Goal: Task Accomplishment & Management: Complete application form

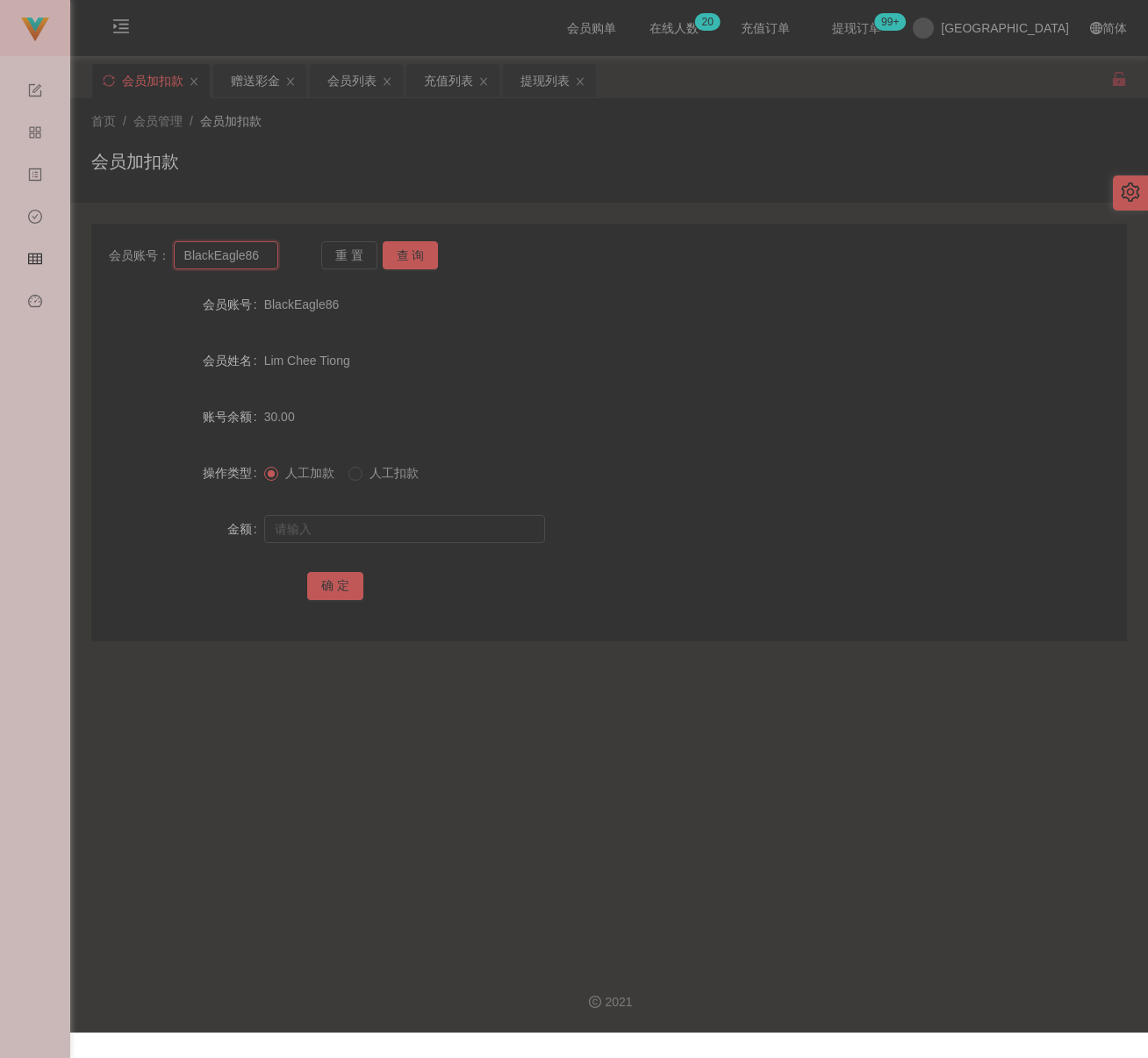
click at [270, 256] on input "BlackEagle86" at bounding box center [226, 255] width 105 height 28
paste input "who110388who"
drag, startPoint x: 403, startPoint y: 248, endPoint x: 402, endPoint y: 275, distance: 27.0
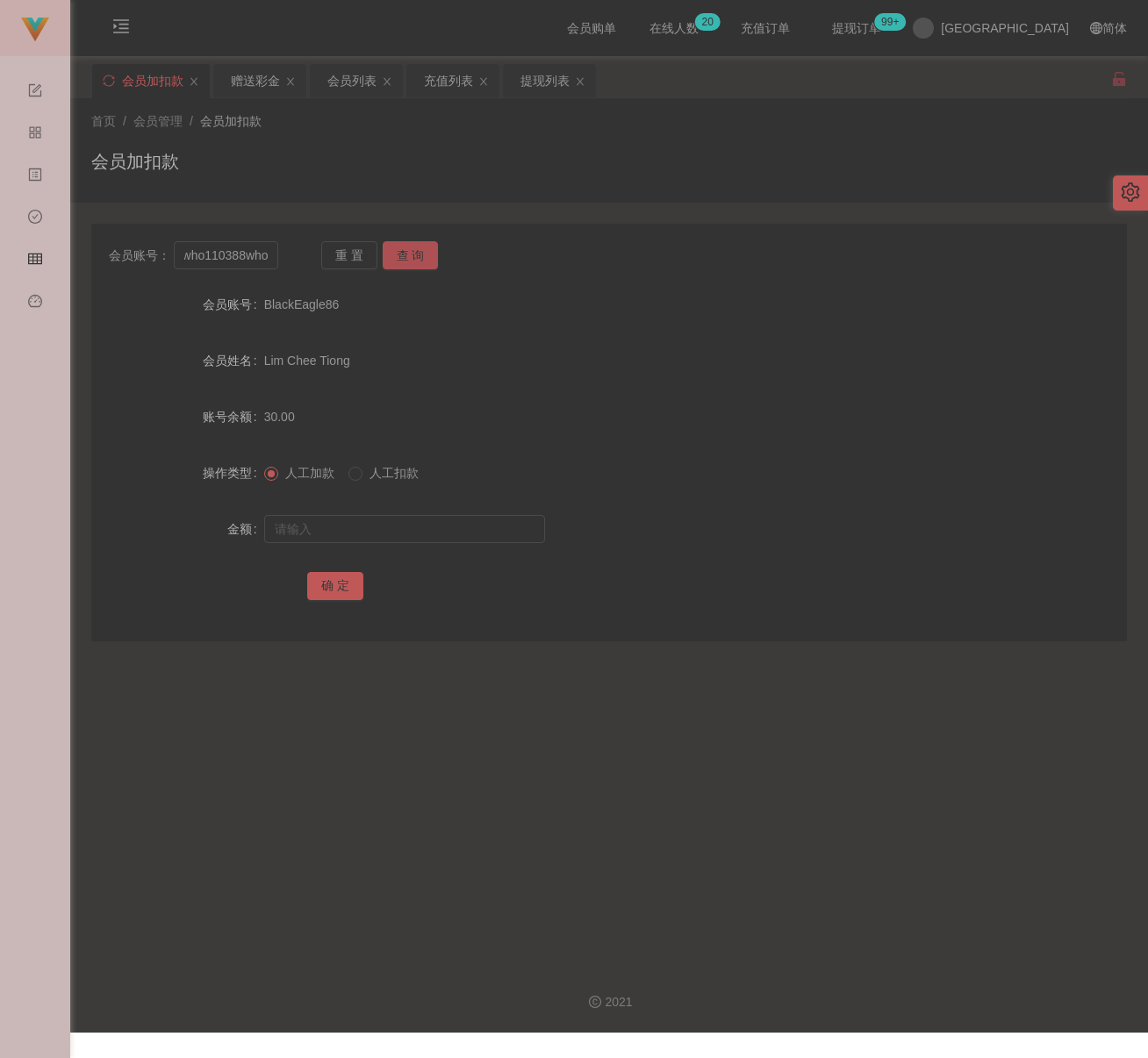
click at [403, 248] on button "查 询" at bounding box center [410, 255] width 56 height 28
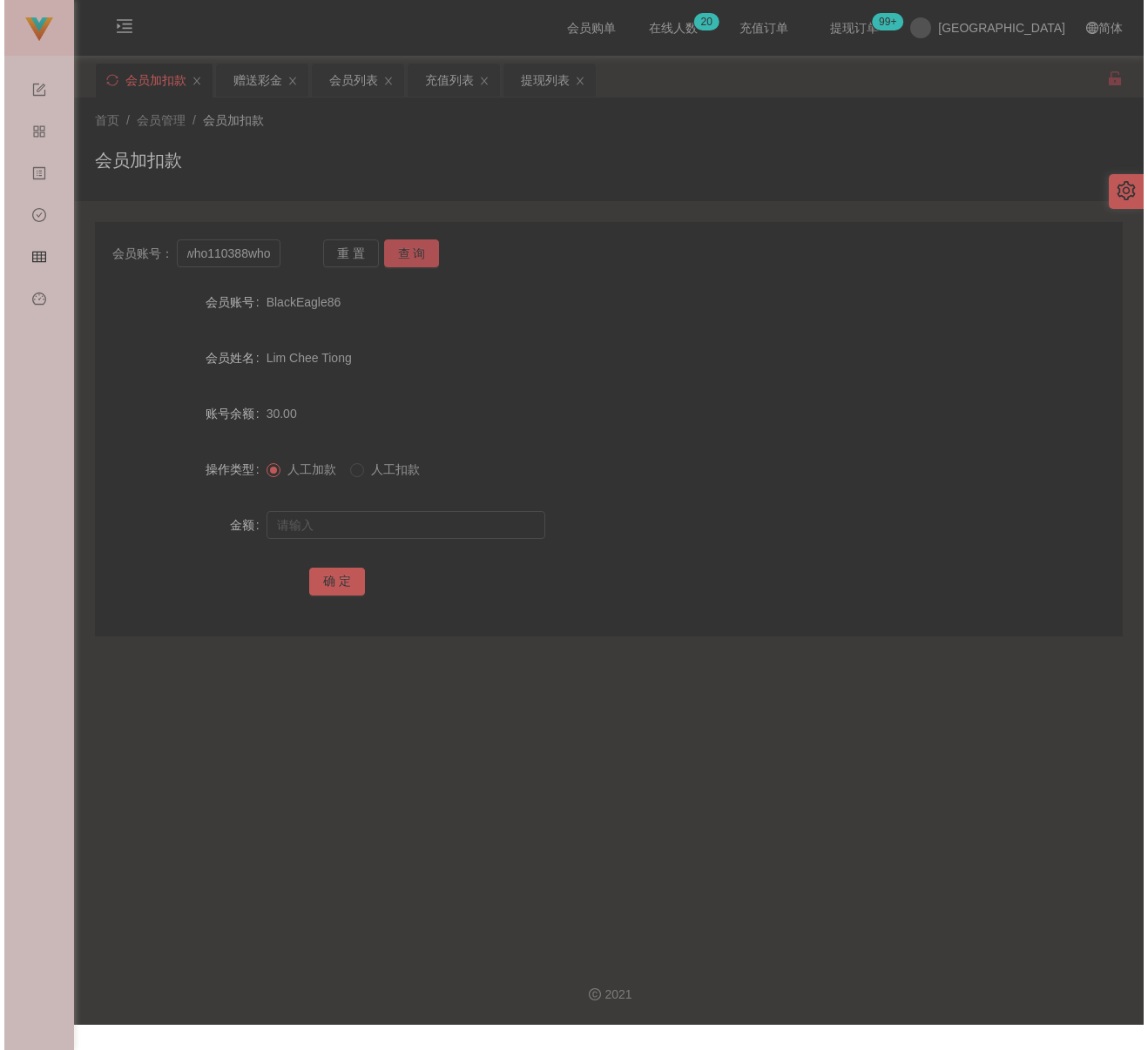
scroll to position [0, 0]
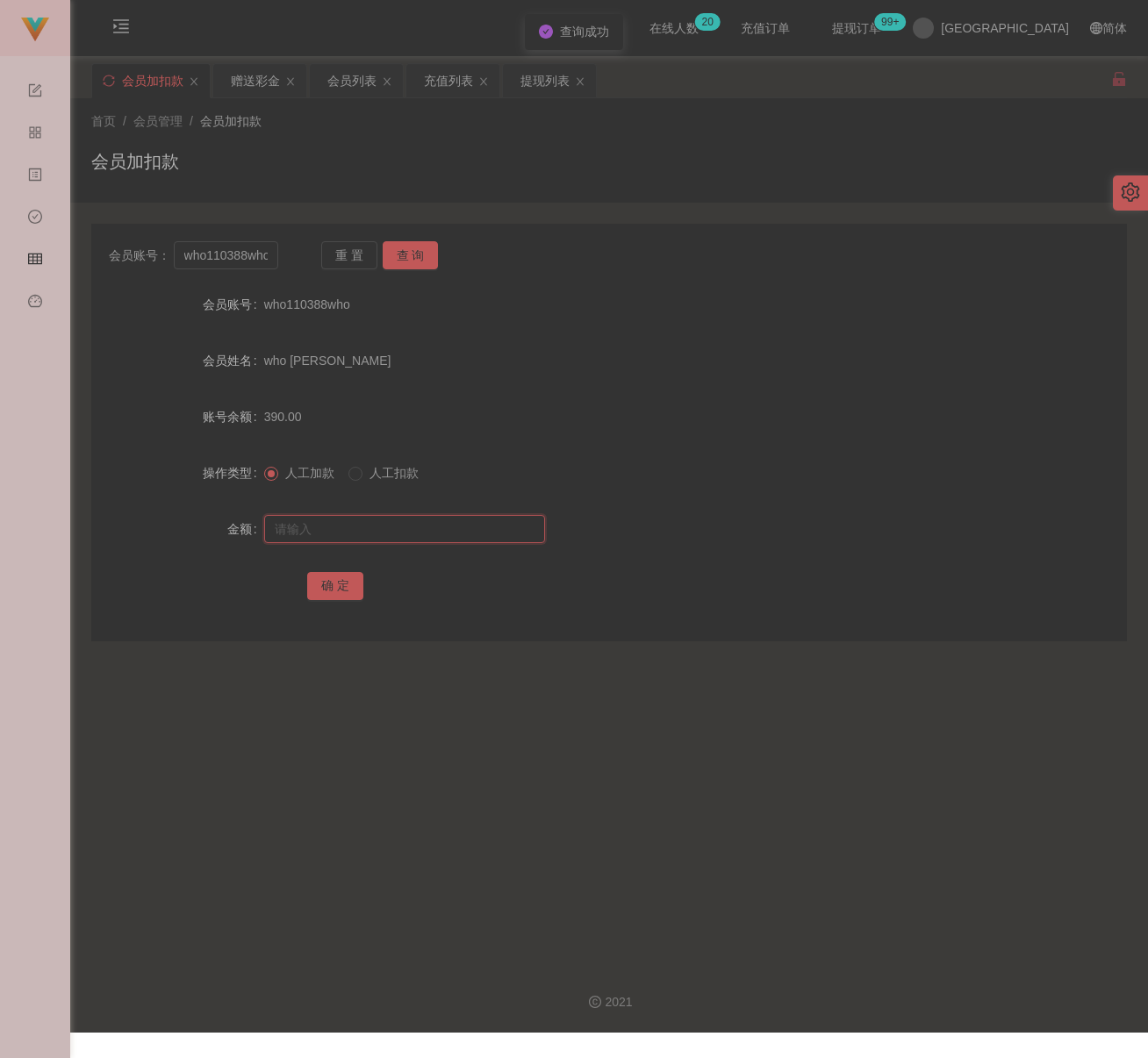
click at [387, 527] on input "text" at bounding box center [404, 529] width 281 height 28
click at [248, 256] on input "who110388who" at bounding box center [226, 255] width 105 height 28
paste input "2001"
type input "2001"
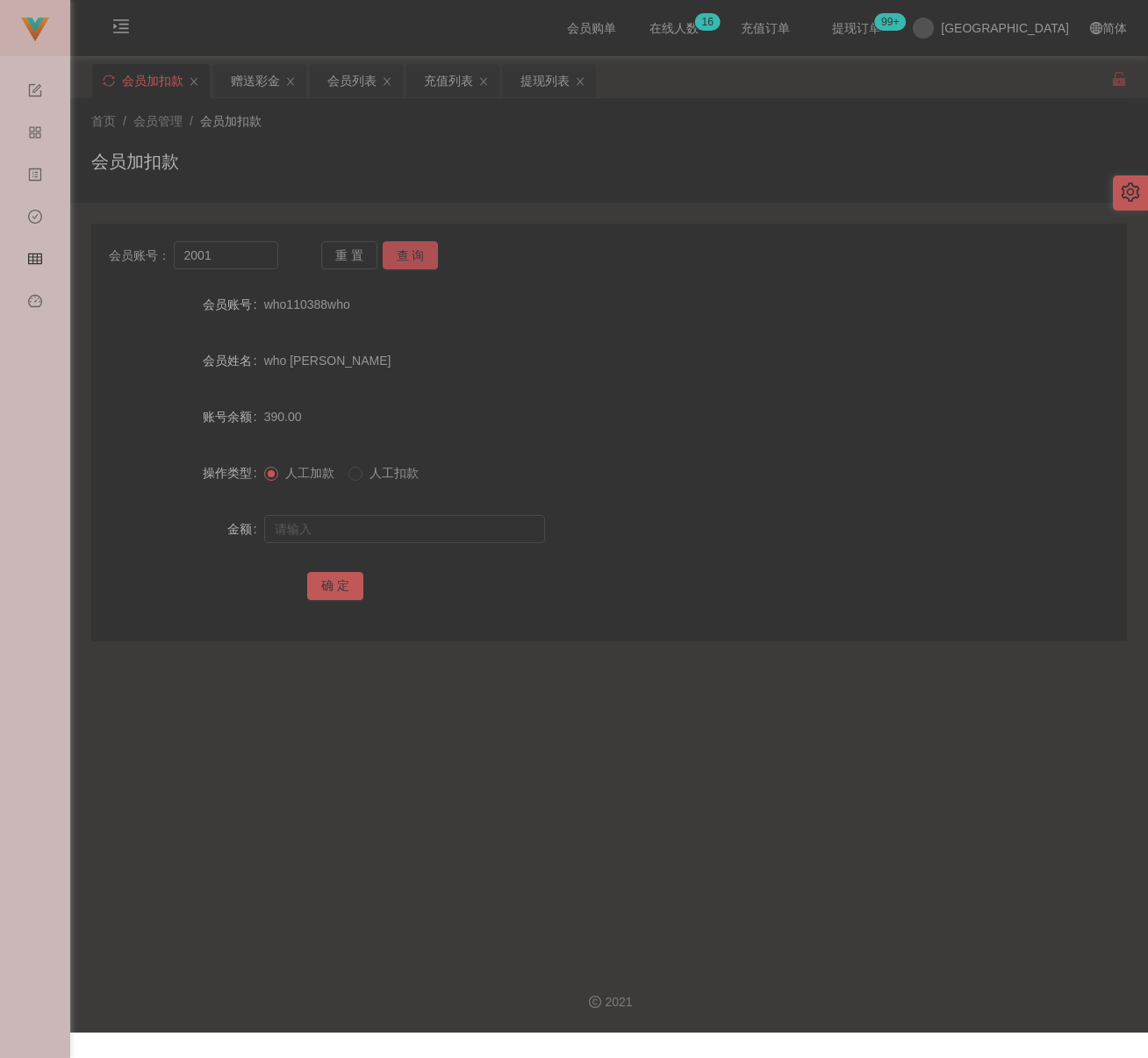
click at [403, 253] on button "查 询" at bounding box center [410, 255] width 56 height 28
click at [406, 527] on input "text" at bounding box center [404, 529] width 281 height 28
type input "300"
click at [325, 577] on button "确 定" at bounding box center [335, 586] width 56 height 28
click at [377, 145] on div "首页 / 会员管理 / 会员加扣款 / 会员加扣款" at bounding box center [608, 150] width 1035 height 77
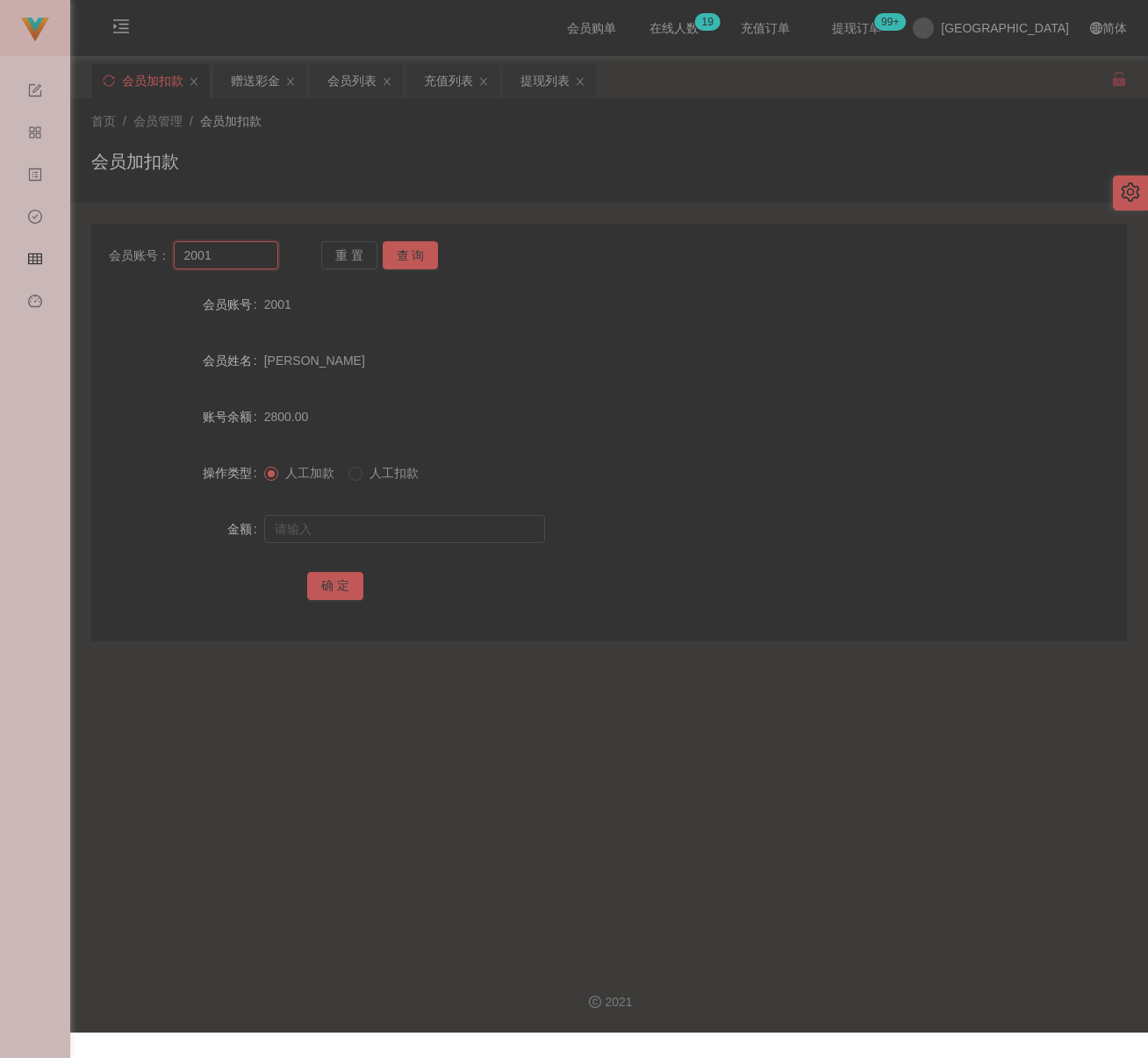
click at [243, 242] on input "2001" at bounding box center [226, 255] width 105 height 28
paste input "lau007"
type input "lau007"
click at [395, 253] on button "查 询" at bounding box center [410, 255] width 56 height 28
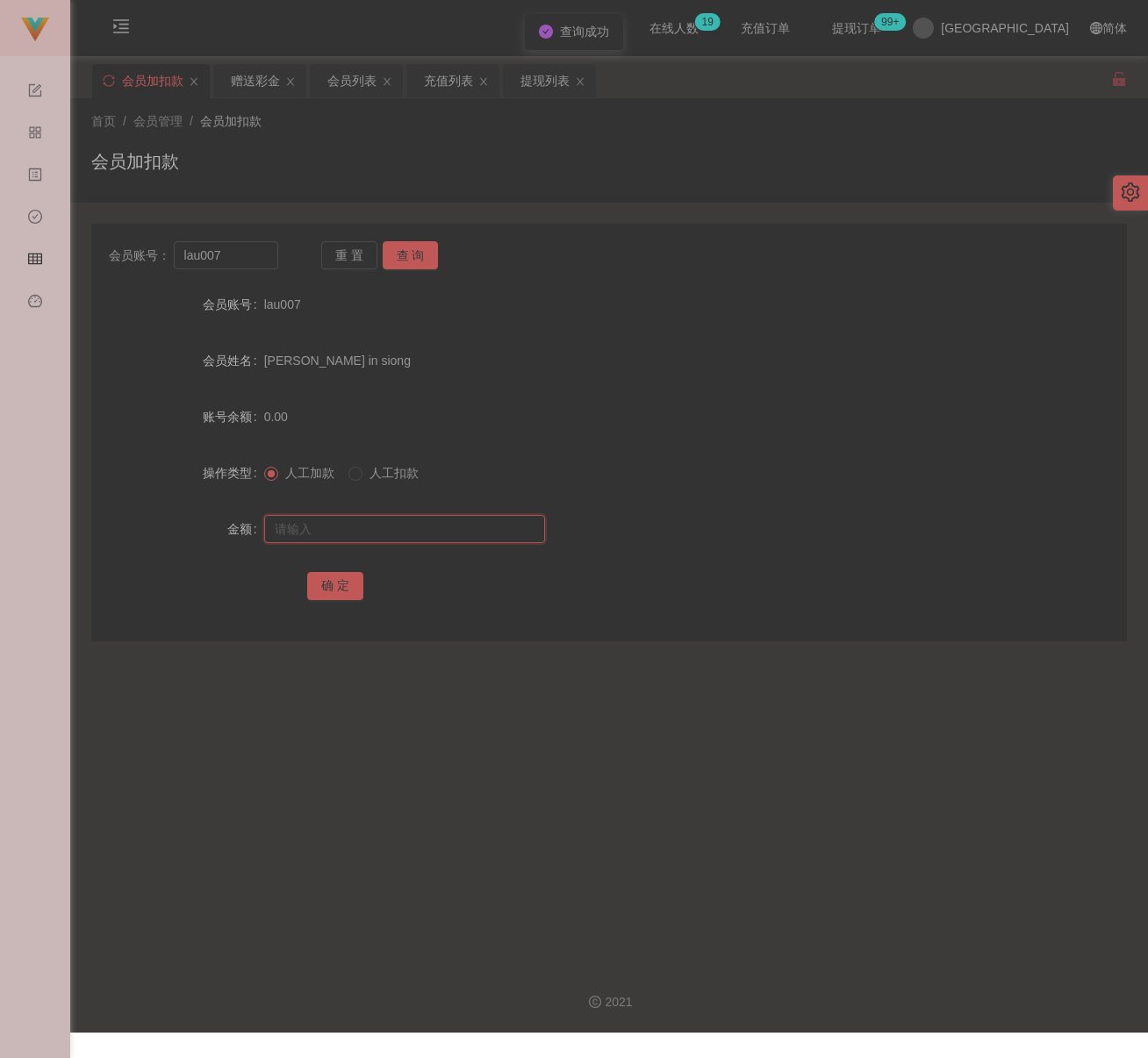
click at [386, 524] on input "text" at bounding box center [404, 529] width 281 height 28
click at [455, 519] on input "text" at bounding box center [404, 529] width 281 height 28
paste input "100"
type input "100"
click at [329, 587] on button "确 定" at bounding box center [335, 586] width 56 height 28
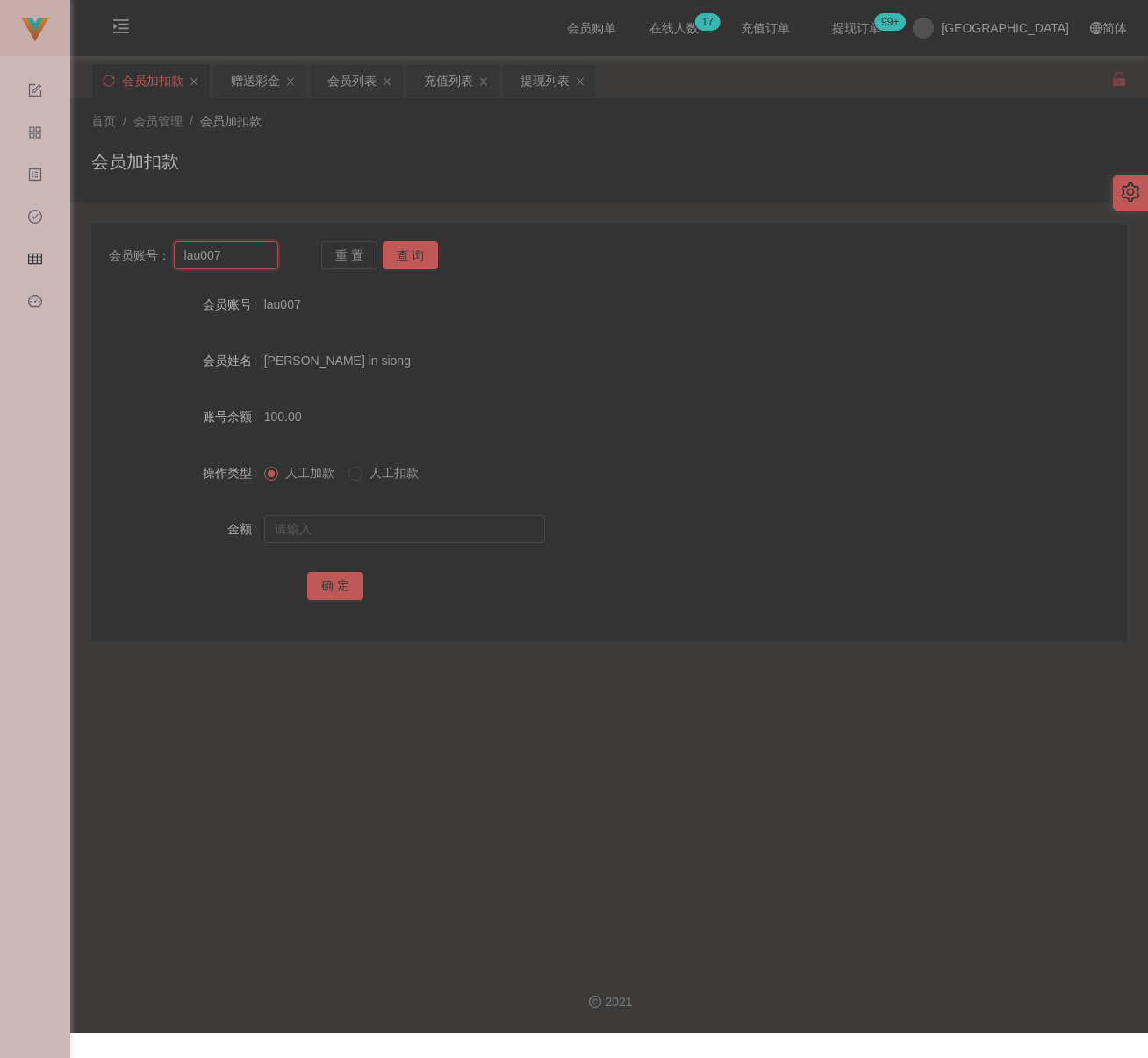
click at [236, 241] on input "lau007" at bounding box center [226, 255] width 105 height 28
paste input "6122739CFY"
type input "6122739CFY"
click at [419, 261] on button "查 询" at bounding box center [410, 255] width 56 height 28
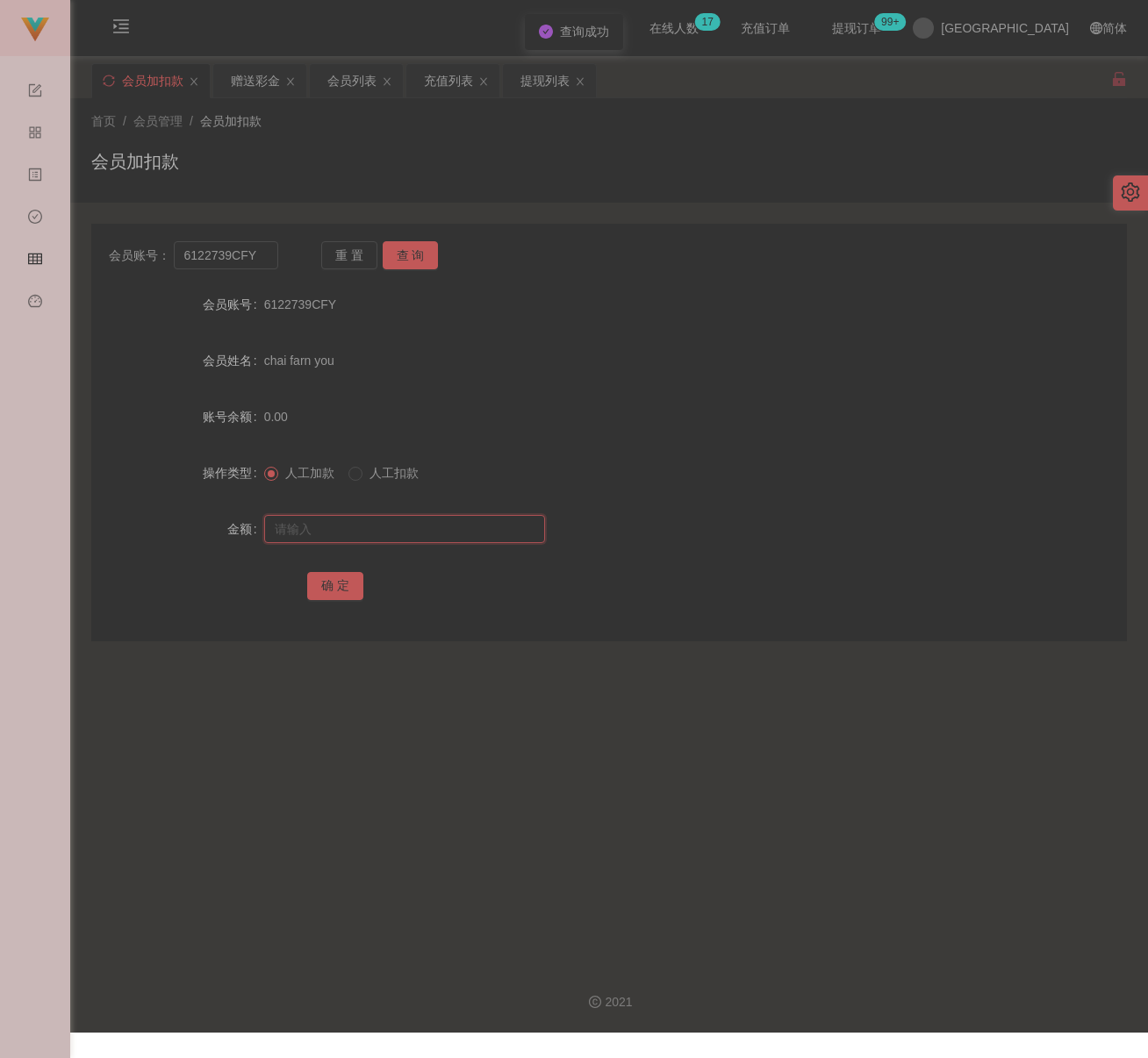
click at [419, 530] on input "text" at bounding box center [404, 529] width 281 height 28
click at [453, 517] on input "text" at bounding box center [404, 529] width 281 height 28
paste input "100"
type input "100"
click at [336, 577] on button "确 定" at bounding box center [335, 586] width 56 height 28
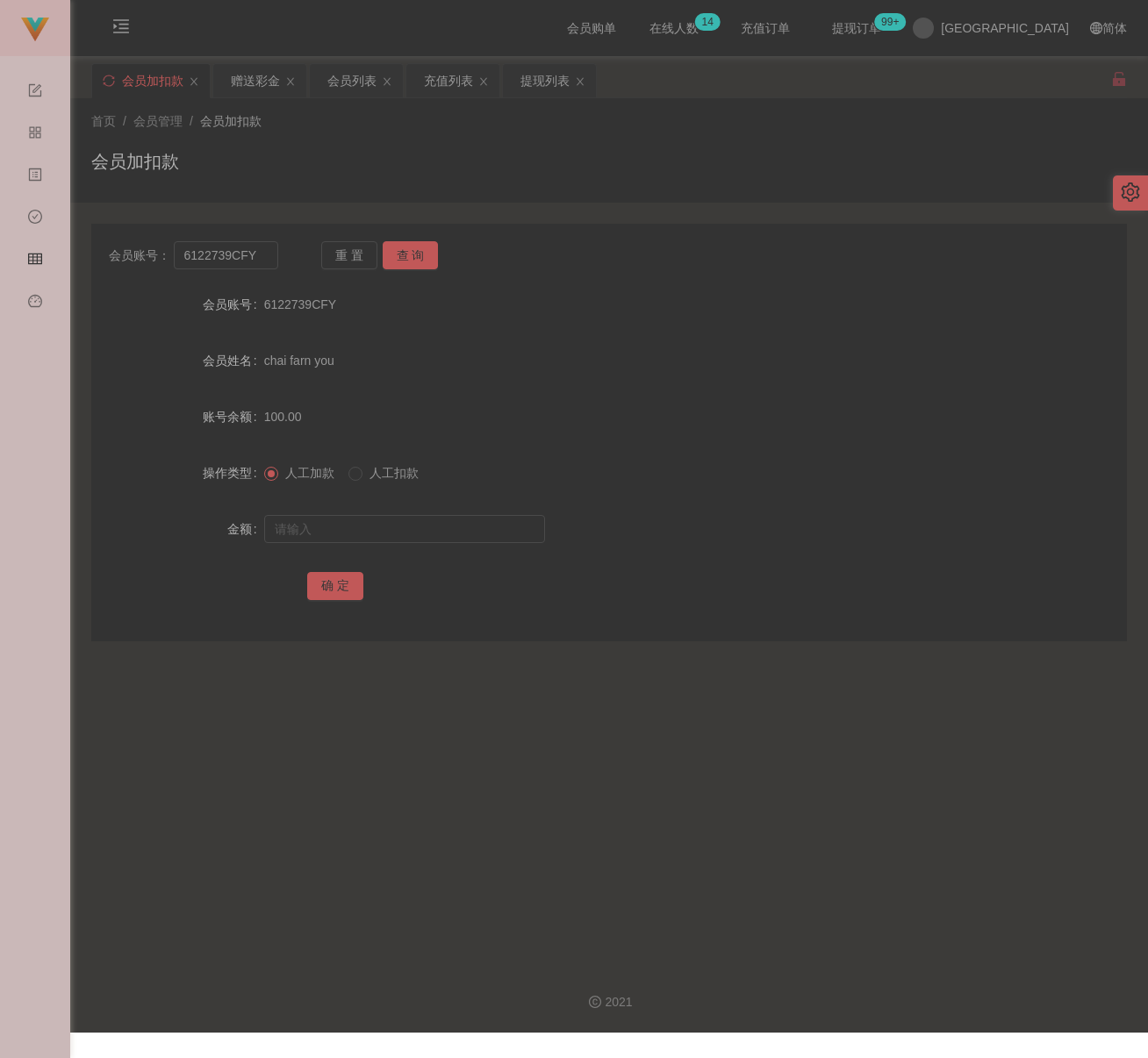
click at [491, 132] on div "首页 / 会员管理 / 会员加扣款 / 会员加扣款" at bounding box center [608, 150] width 1035 height 77
click at [263, 259] on input "6122739CFY" at bounding box center [226, 255] width 105 height 28
paste input "0178078118"
type input "0178078118"
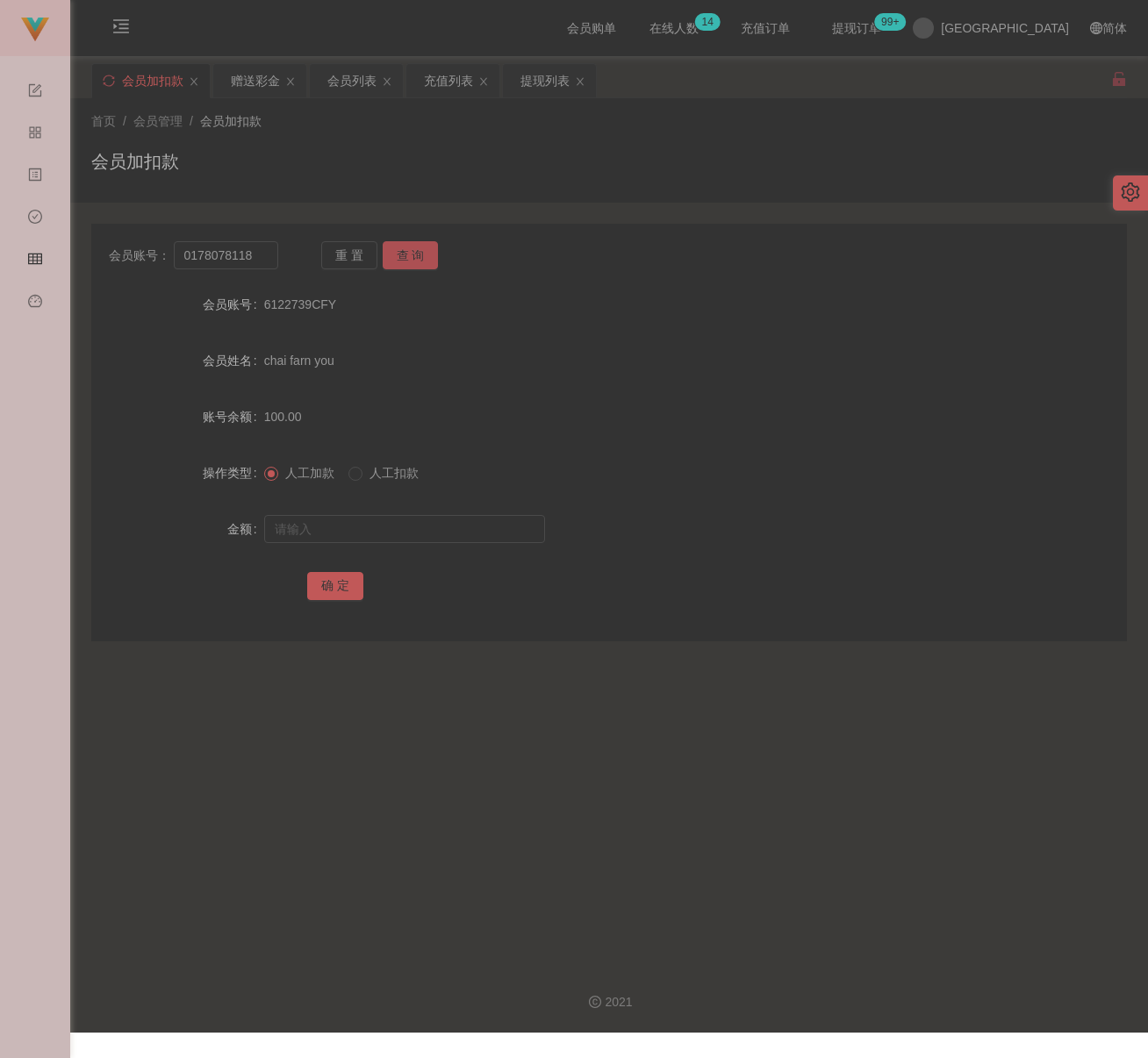
click at [414, 258] on button "查 询" at bounding box center [410, 255] width 56 height 28
click at [395, 537] on input "text" at bounding box center [404, 529] width 281 height 28
click at [477, 517] on input "text" at bounding box center [404, 529] width 281 height 28
paste input "100"
type input "100"
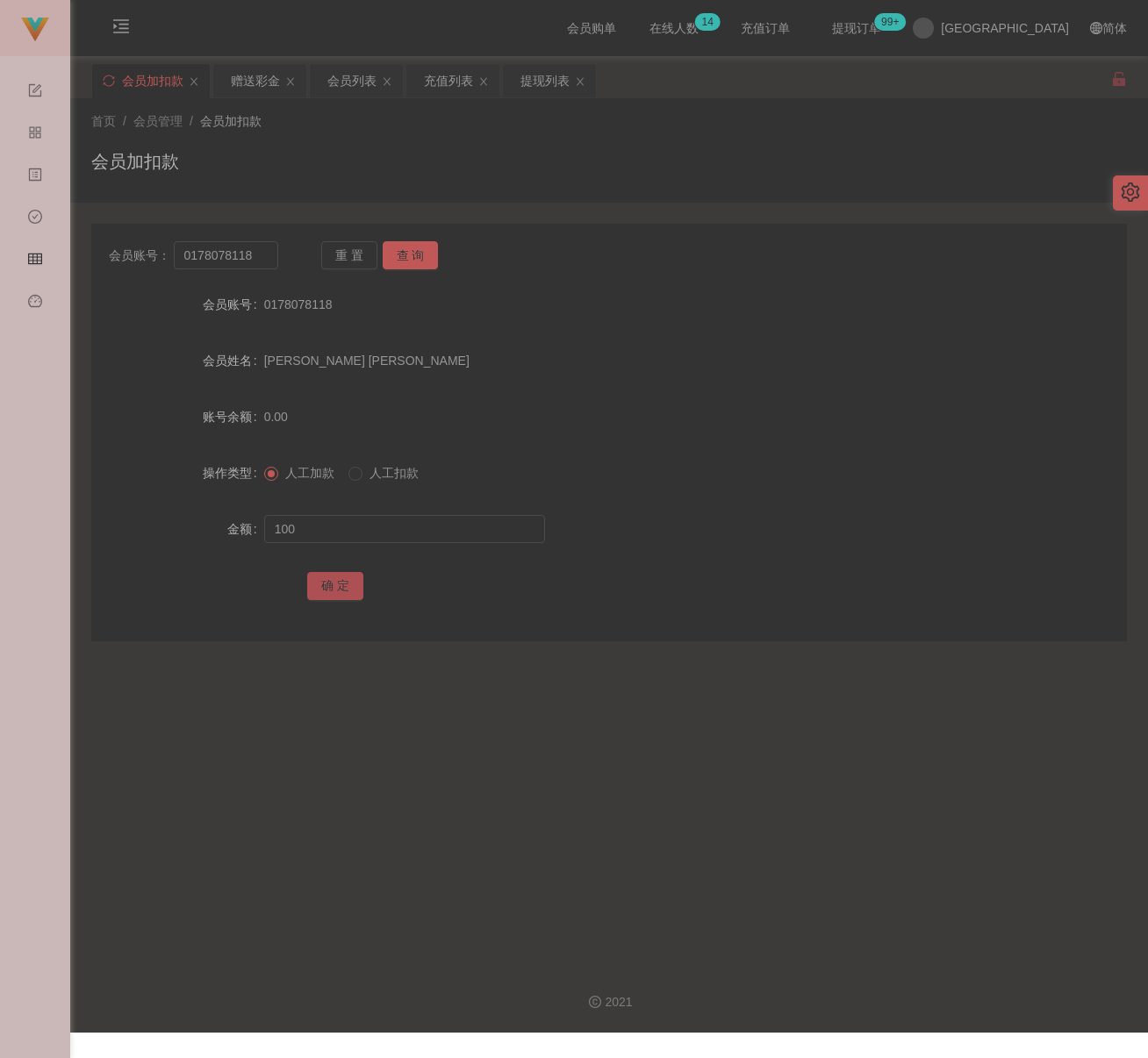
click at [328, 577] on button "确 定" at bounding box center [335, 586] width 56 height 28
click at [651, 153] on div "会员加扣款" at bounding box center [608, 168] width 1035 height 40
click at [441, 84] on div "充值列表" at bounding box center [448, 80] width 49 height 33
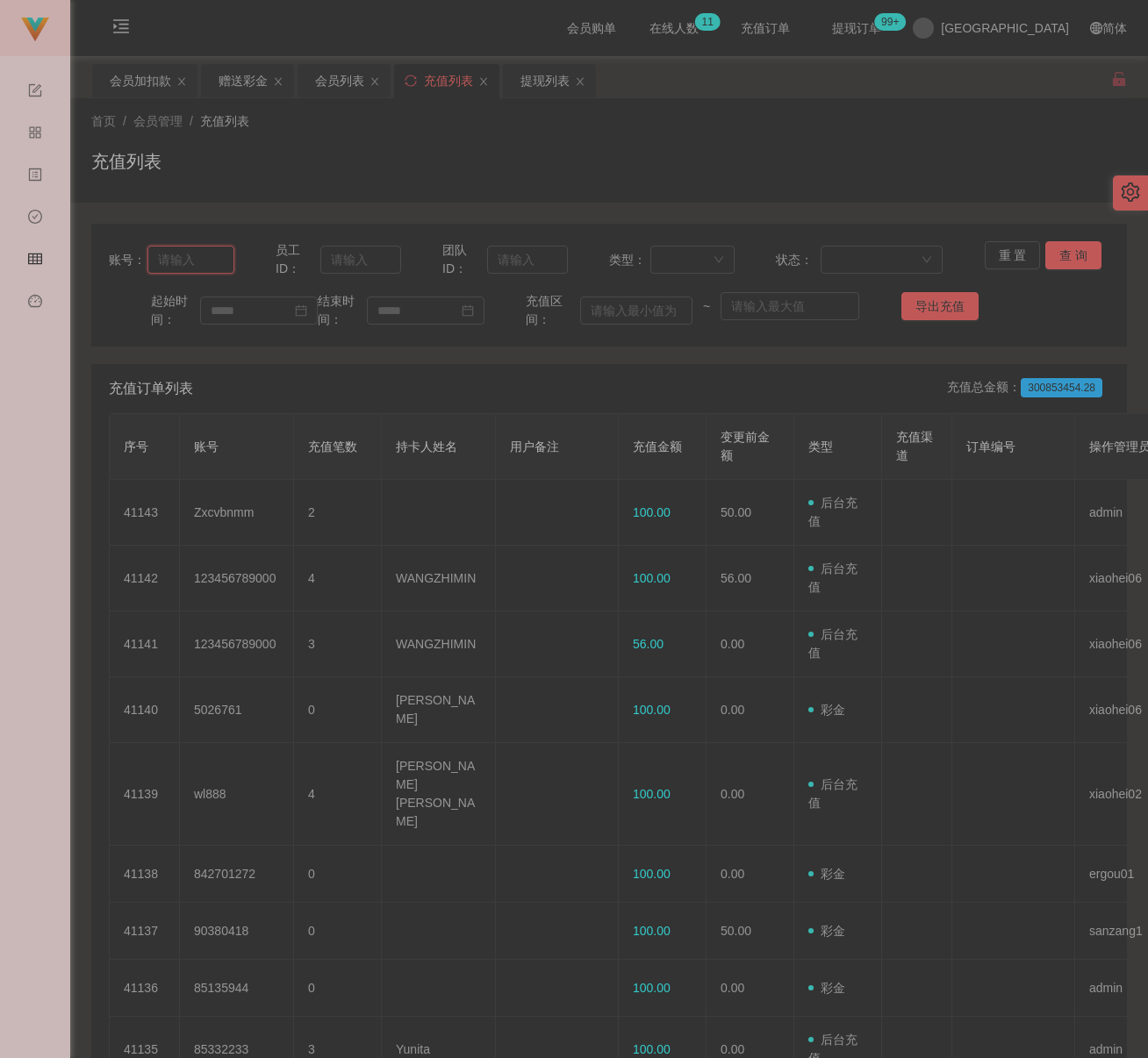
click at [208, 261] on input "text" at bounding box center [190, 259] width 87 height 28
paste input "2001"
type input "2001"
click at [1049, 261] on button "查 询" at bounding box center [1072, 255] width 56 height 28
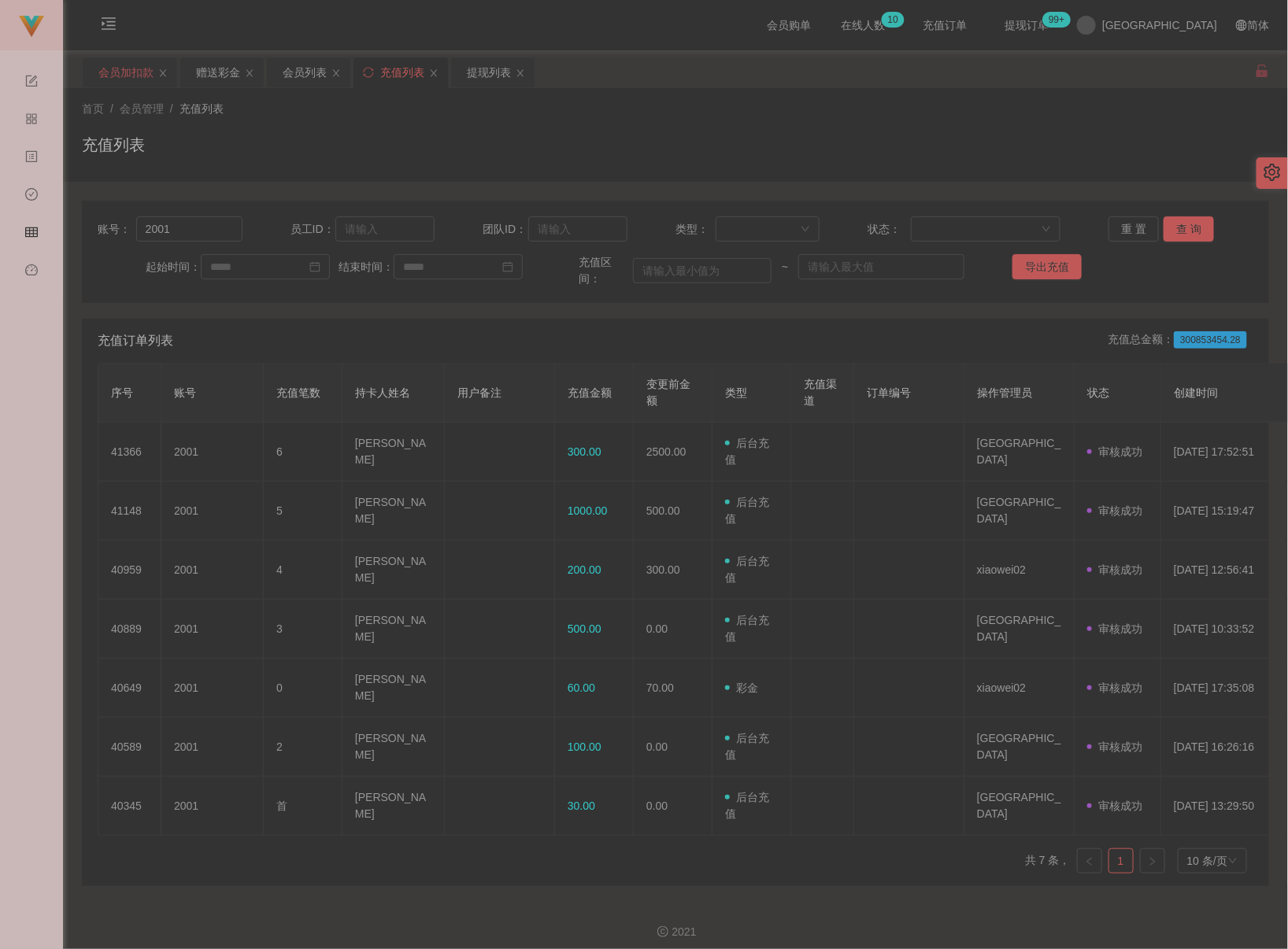
click at [133, 74] on div "会员加扣款" at bounding box center [126, 72] width 55 height 30
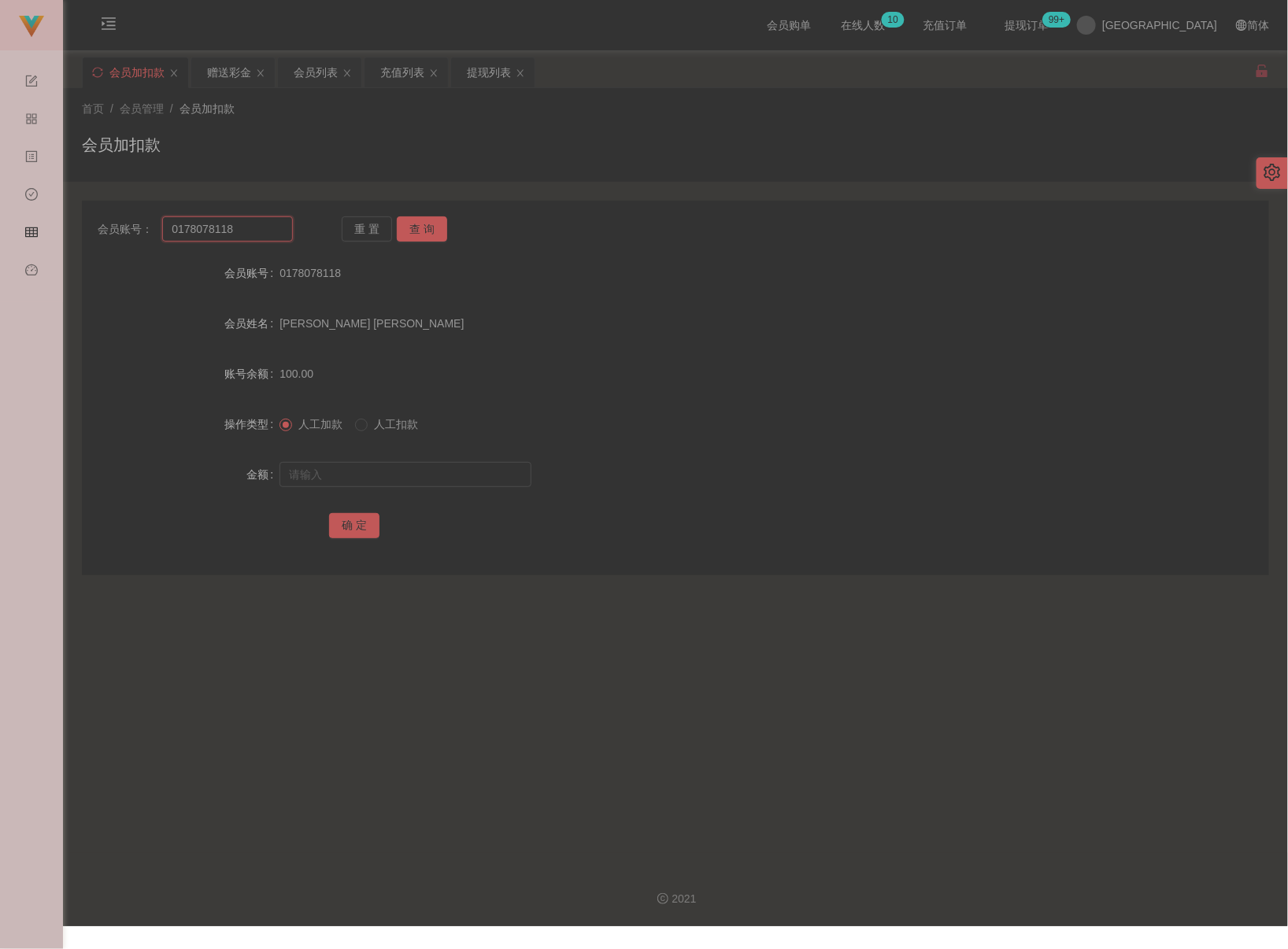
click at [250, 232] on input "0178078118" at bounding box center [227, 229] width 130 height 26
paste input "2001"
type input "2001"
drag, startPoint x: 430, startPoint y: 230, endPoint x: 423, endPoint y: 239, distance: 11.4
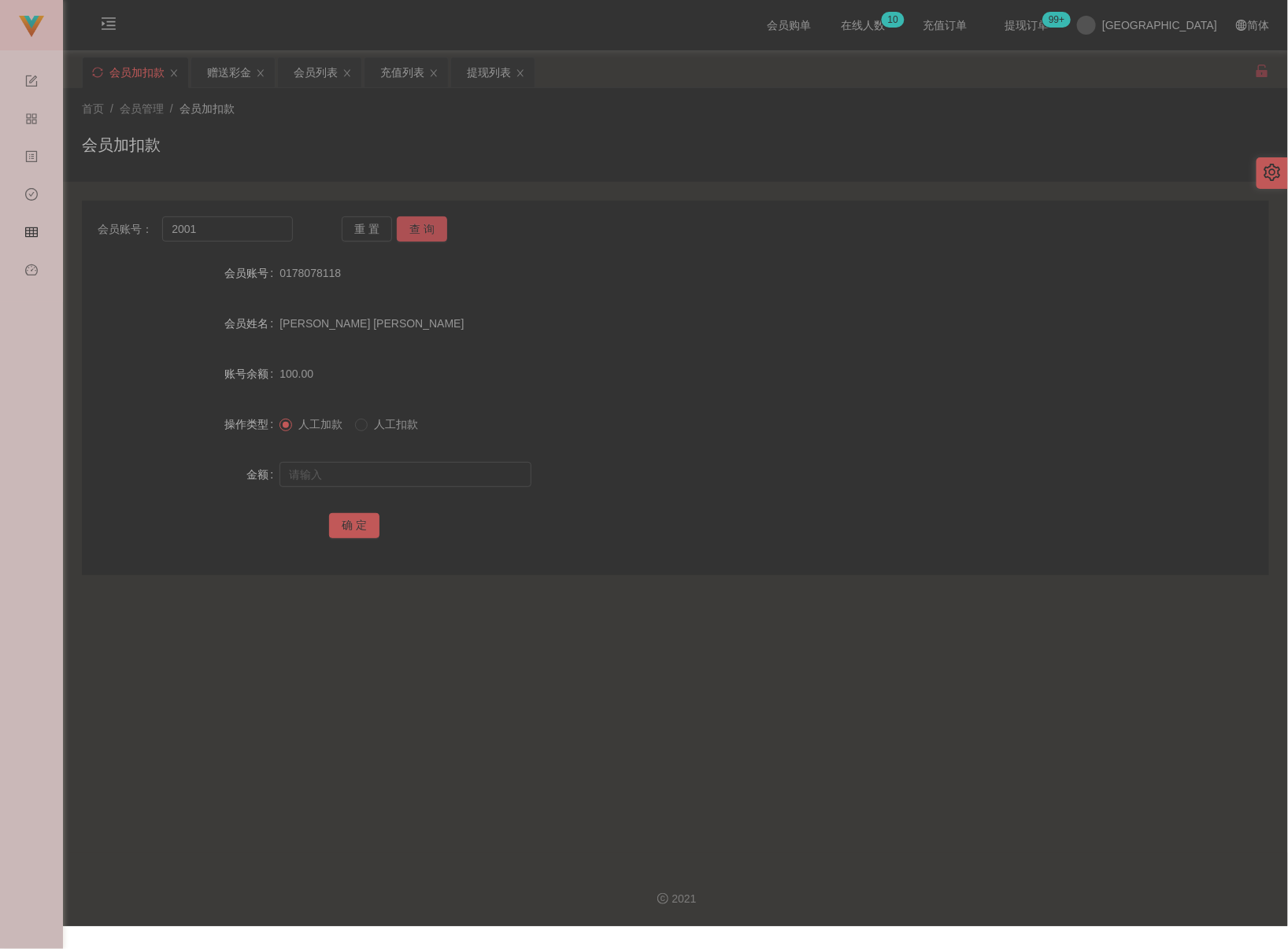
click at [430, 230] on button "查 询" at bounding box center [422, 229] width 50 height 26
click at [376, 470] on input "text" at bounding box center [405, 474] width 252 height 26
type input "3000"
click at [352, 523] on button "确 定" at bounding box center [354, 526] width 50 height 26
click at [152, 74] on div "会员加扣款" at bounding box center [136, 72] width 55 height 30
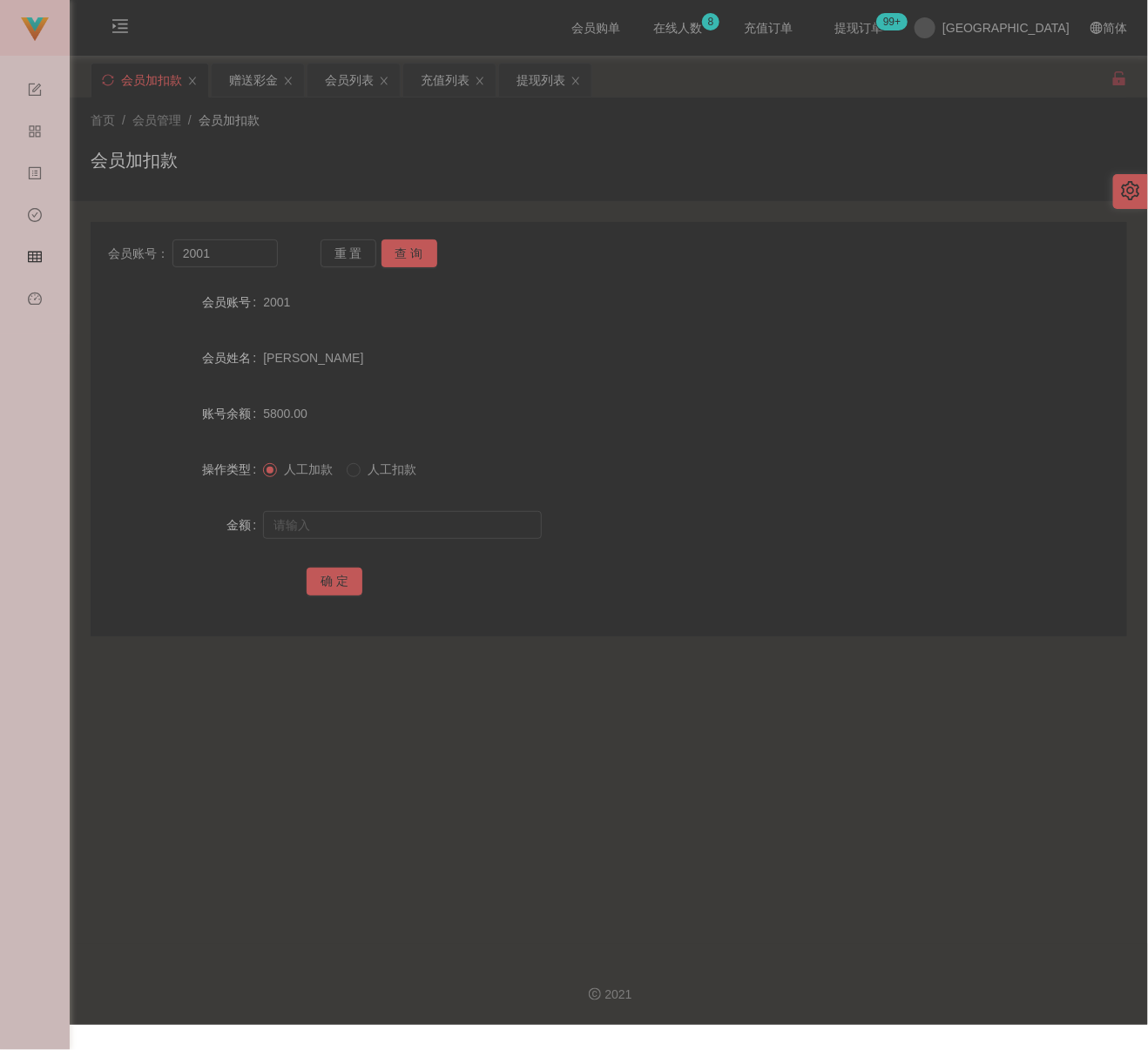
click at [711, 152] on div "会员加扣款" at bounding box center [609, 167] width 1036 height 40
